Goal: Browse casually: Explore the website without a specific task or goal

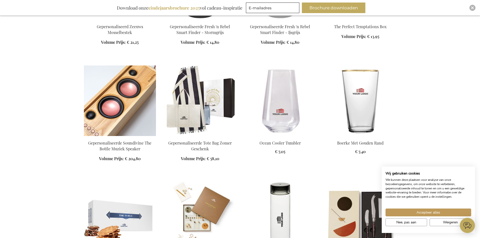
scroll to position [328, 0]
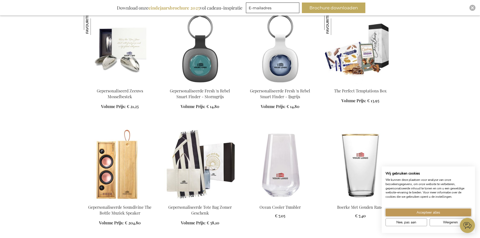
click at [430, 213] on span "Accepteer alles" at bounding box center [429, 212] width 24 height 5
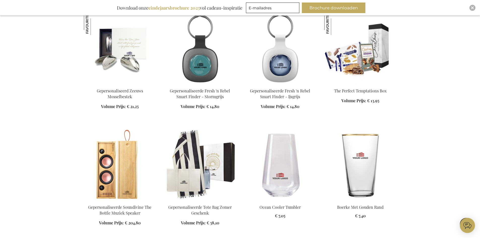
scroll to position [631, 0]
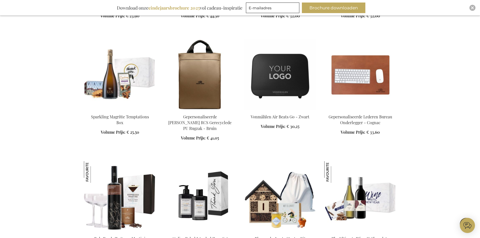
scroll to position [807, 0]
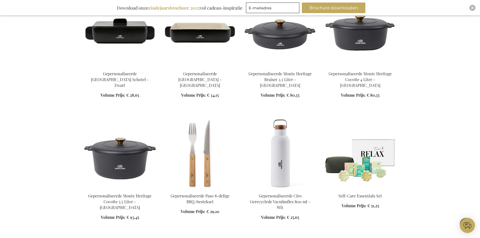
scroll to position [4489, 0]
